Goal: Task Accomplishment & Management: Use online tool/utility

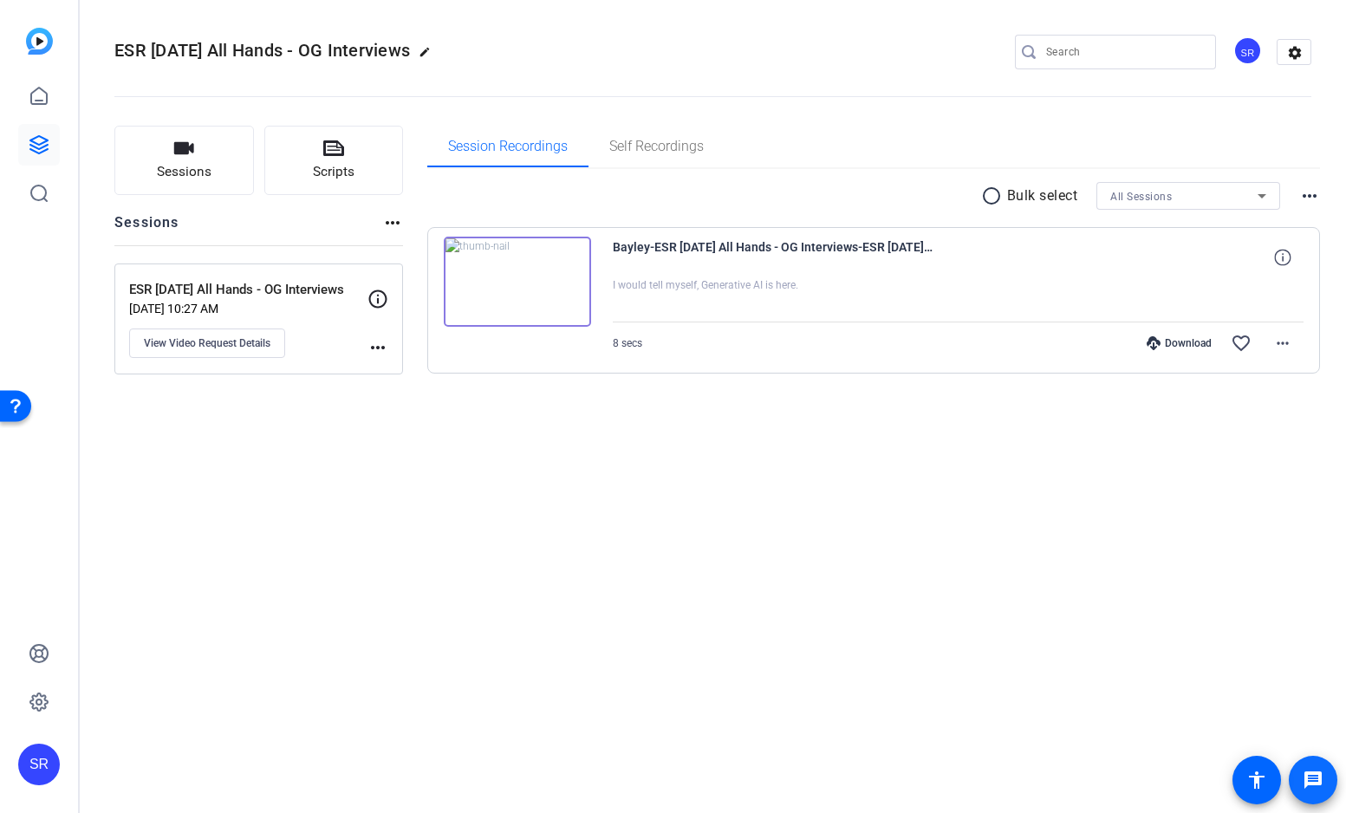
click at [1313, 783] on mat-icon "message" at bounding box center [1313, 780] width 21 height 21
click at [40, 145] on icon at bounding box center [38, 144] width 17 height 17
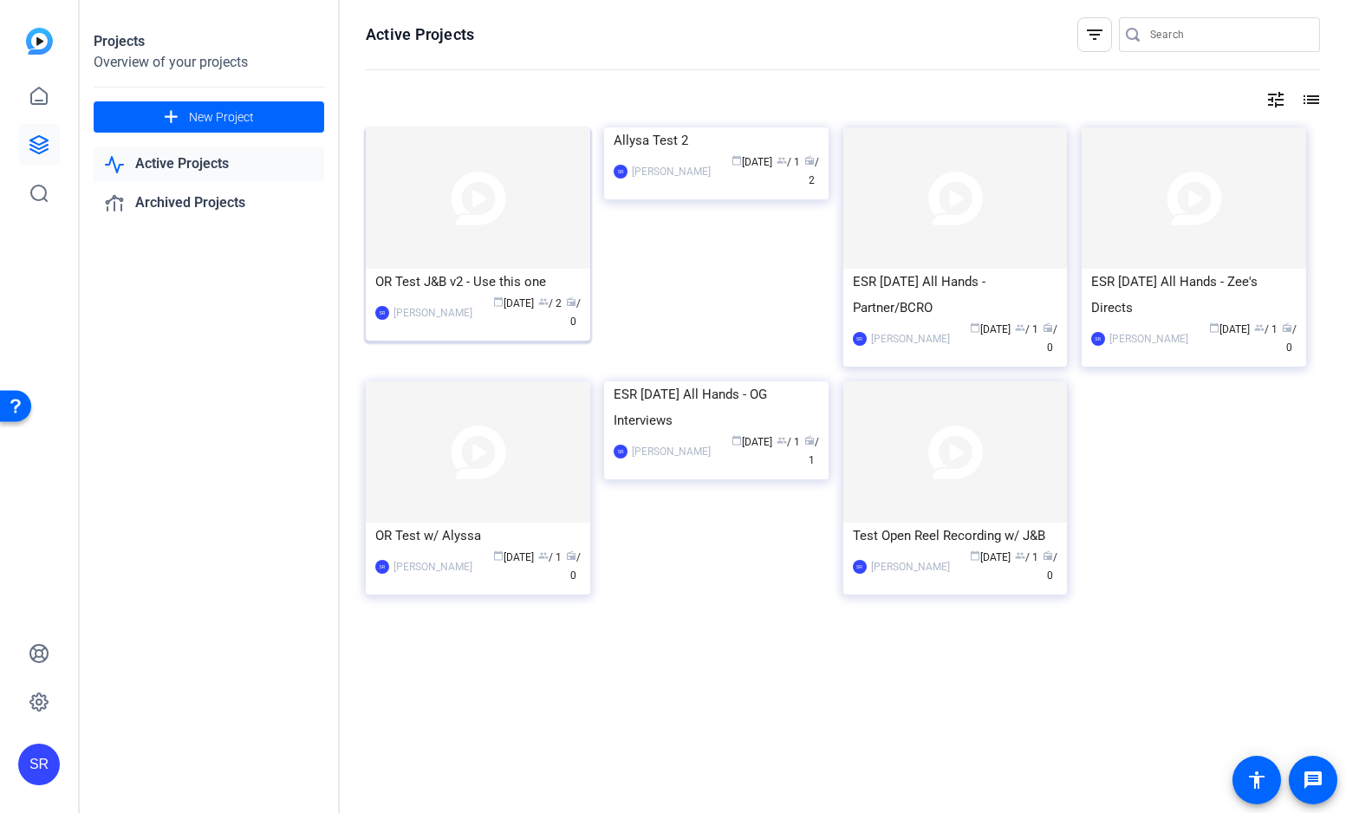
click at [534, 238] on img at bounding box center [478, 197] width 225 height 141
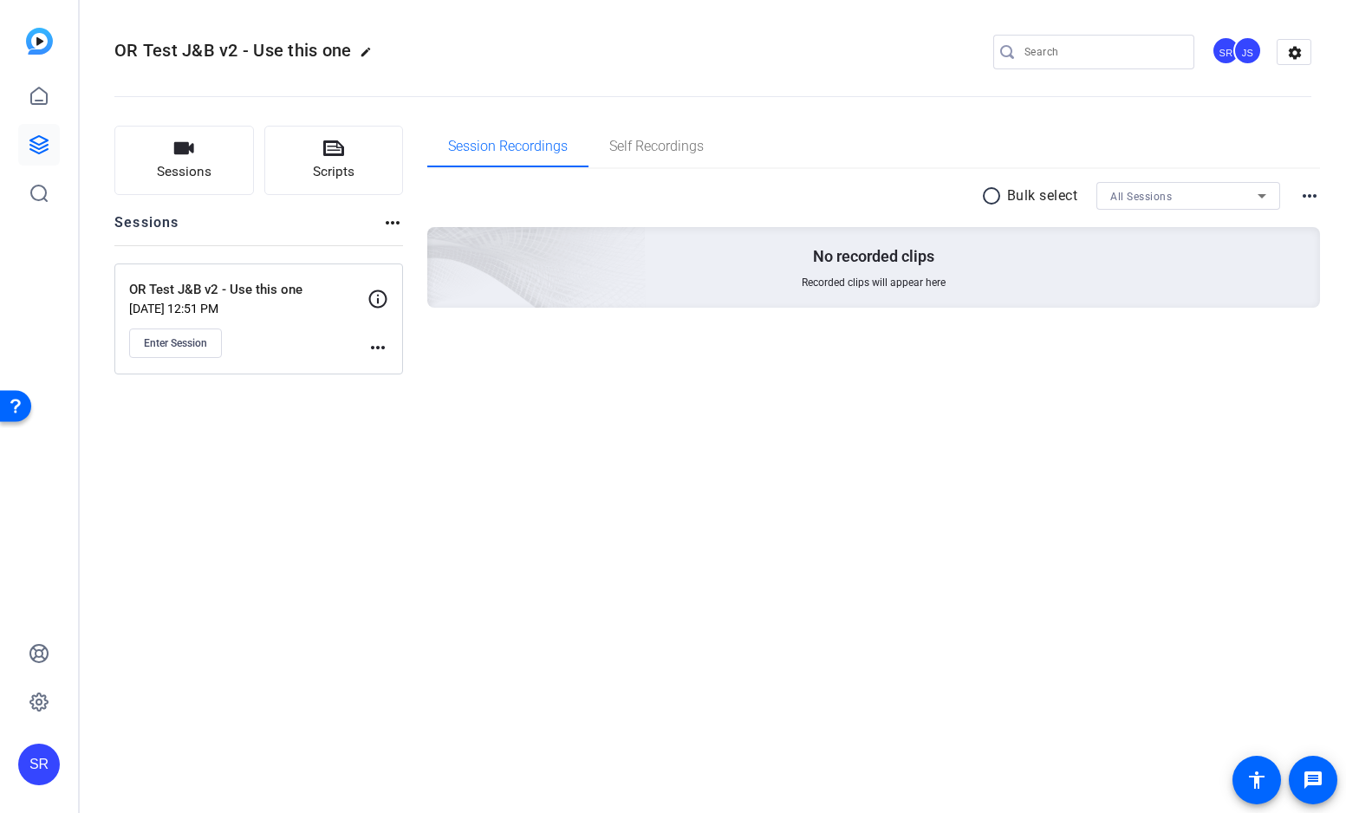
click at [38, 47] on img at bounding box center [39, 41] width 27 height 27
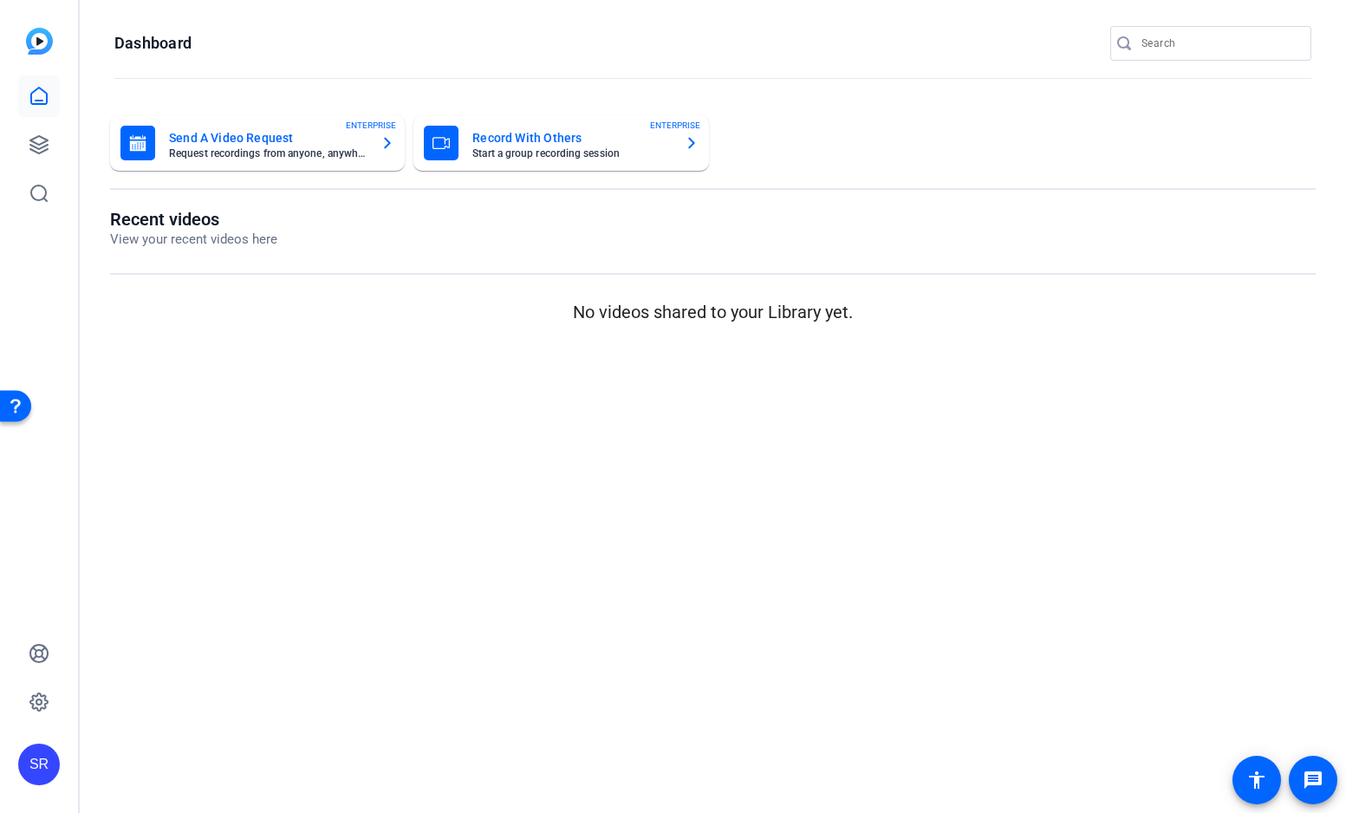
click at [531, 142] on mat-card-title "Record With Others" at bounding box center [572, 137] width 198 height 21
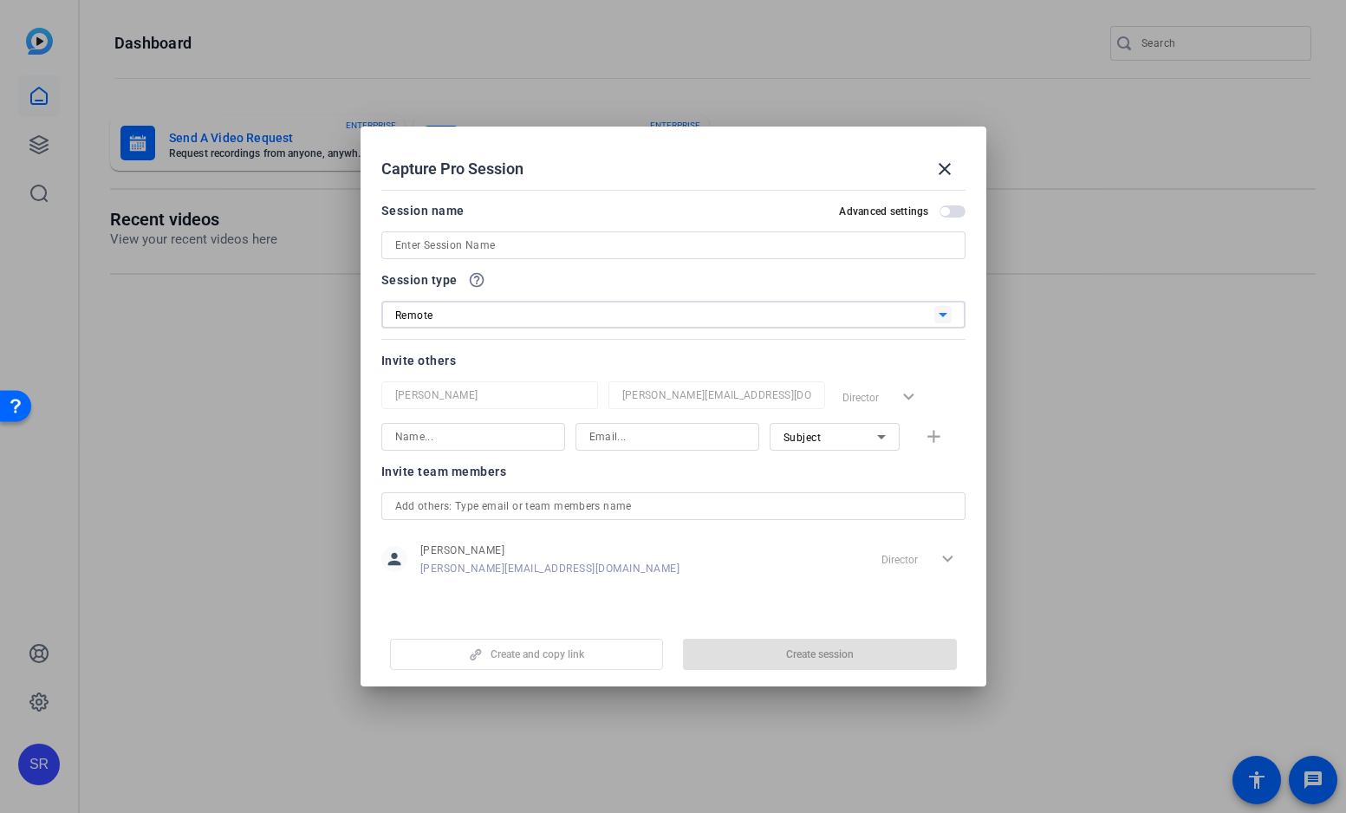
click at [678, 319] on div "Remote" at bounding box center [664, 315] width 539 height 22
